Goal: Information Seeking & Learning: Compare options

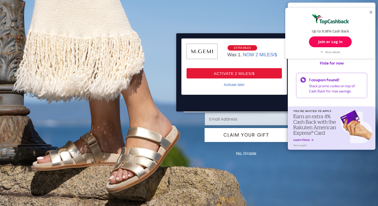
click at [371, 11] on div at bounding box center [371, 12] width 3 height 3
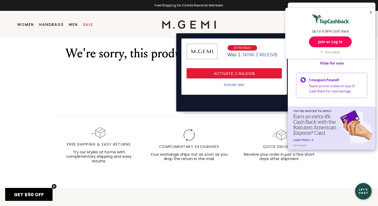
click at [236, 83] on div "Activate later" at bounding box center [234, 84] width 21 height 5
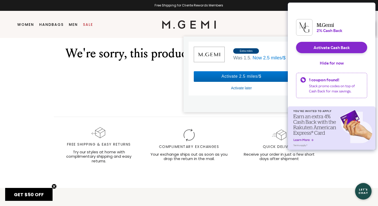
click at [206, 24] on img at bounding box center [189, 24] width 54 height 8
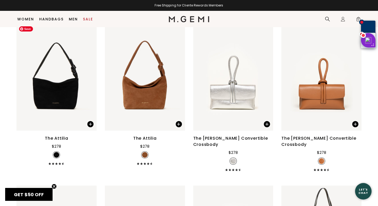
scroll to position [694, 0]
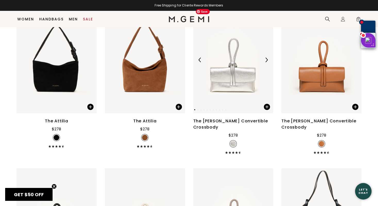
scroll to position [723, 0]
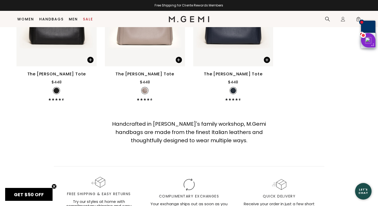
scroll to position [1450, 0]
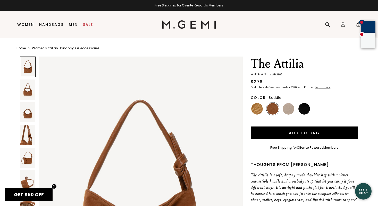
click at [0, 0] on x-citi-chrome-extension at bounding box center [0, 0] width 0 height 0
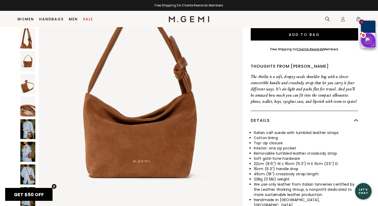
scroll to position [94, 0]
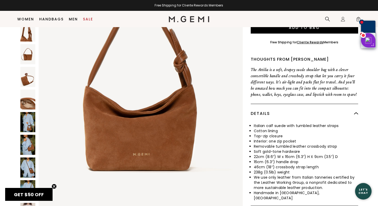
click at [24, 57] on img at bounding box center [27, 54] width 15 height 20
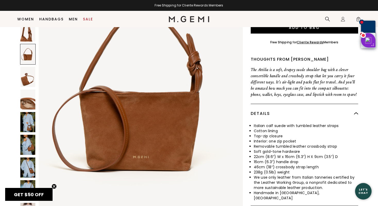
click at [25, 73] on img at bounding box center [27, 77] width 15 height 20
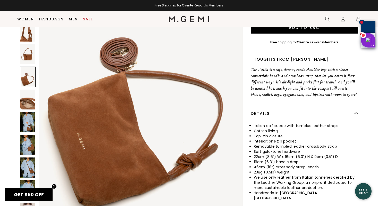
scroll to position [1387, 0]
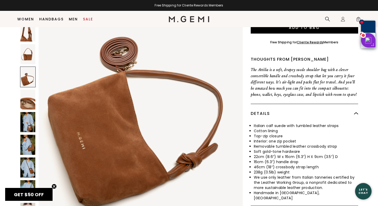
click at [29, 97] on img at bounding box center [27, 99] width 15 height 20
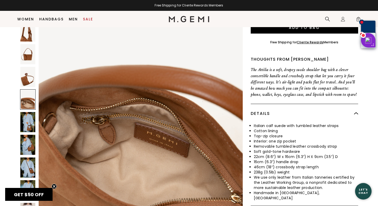
scroll to position [1664, 0]
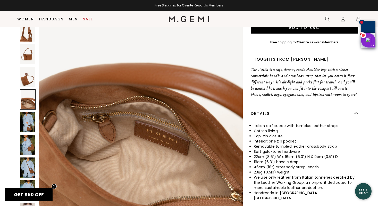
click at [29, 116] on img at bounding box center [27, 122] width 15 height 20
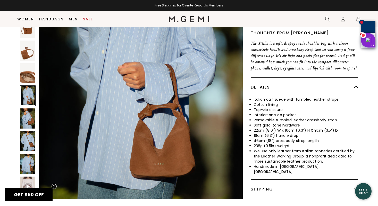
scroll to position [124, 0]
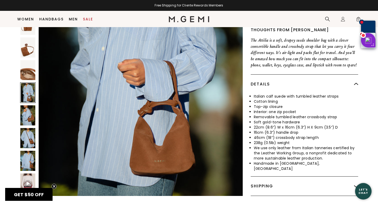
click at [29, 113] on img at bounding box center [27, 115] width 15 height 20
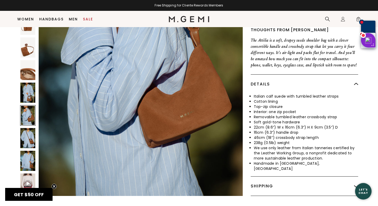
click at [26, 137] on img at bounding box center [27, 138] width 15 height 20
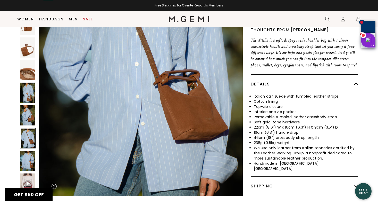
scroll to position [2496, 0]
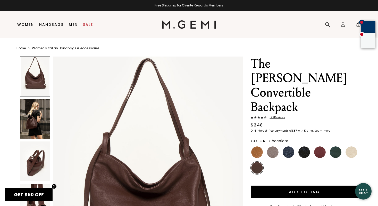
click at [37, 121] on img at bounding box center [35, 119] width 30 height 40
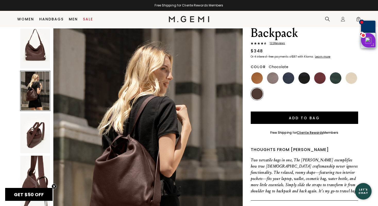
scroll to position [64, 0]
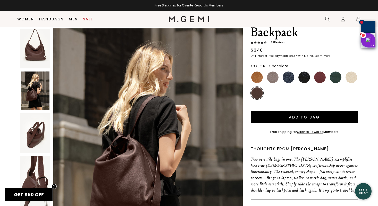
click at [36, 136] on img at bounding box center [35, 133] width 30 height 40
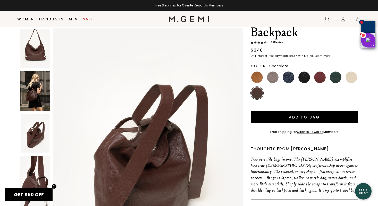
click at [32, 168] on img at bounding box center [35, 175] width 30 height 40
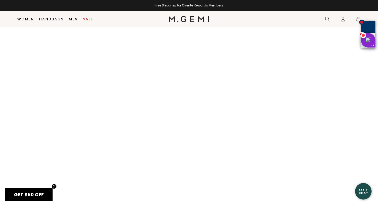
scroll to position [614, 0]
